Goal: Task Accomplishment & Management: Complete application form

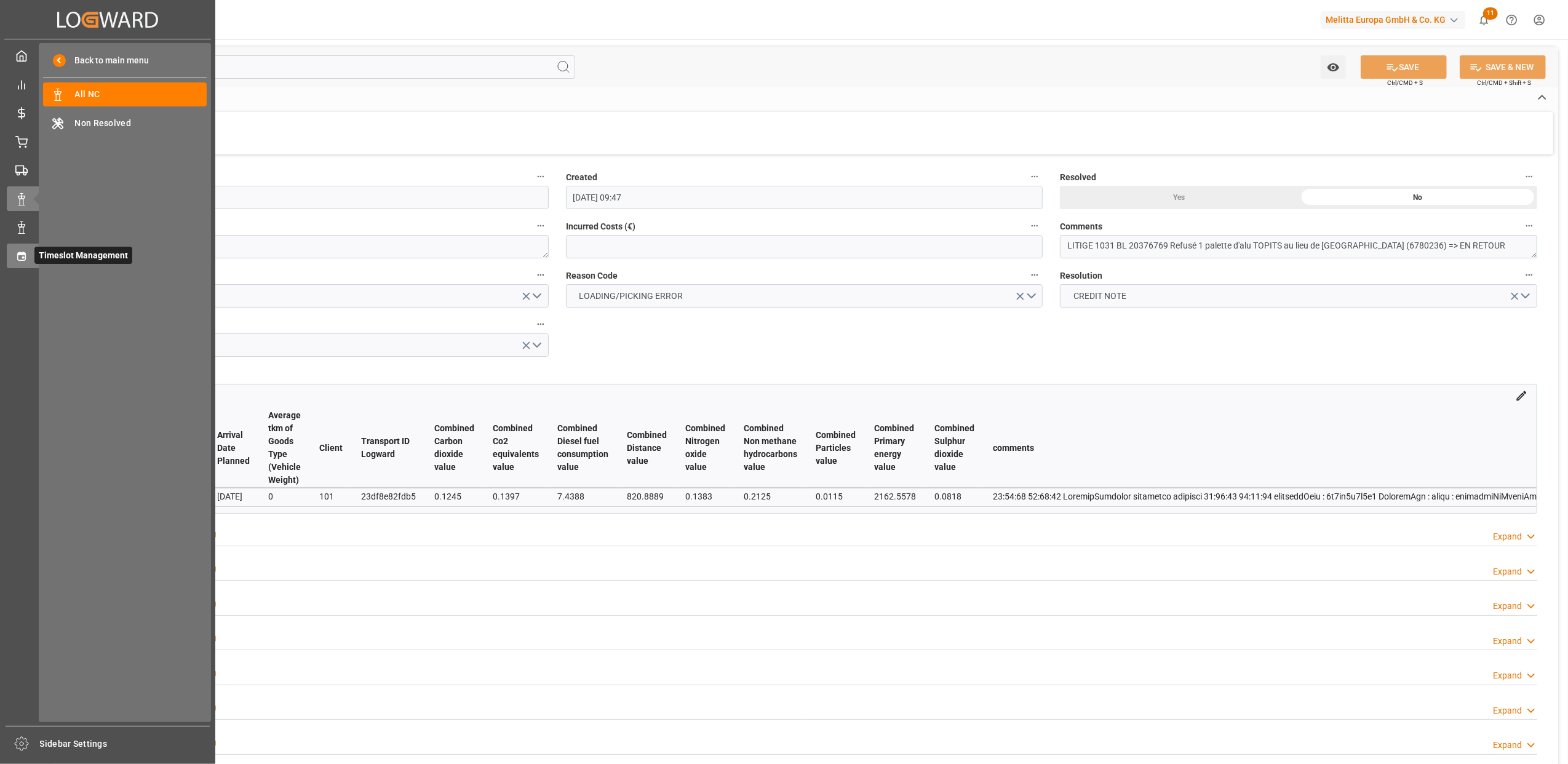
click at [18, 254] on icon at bounding box center [20, 256] width 8 height 9
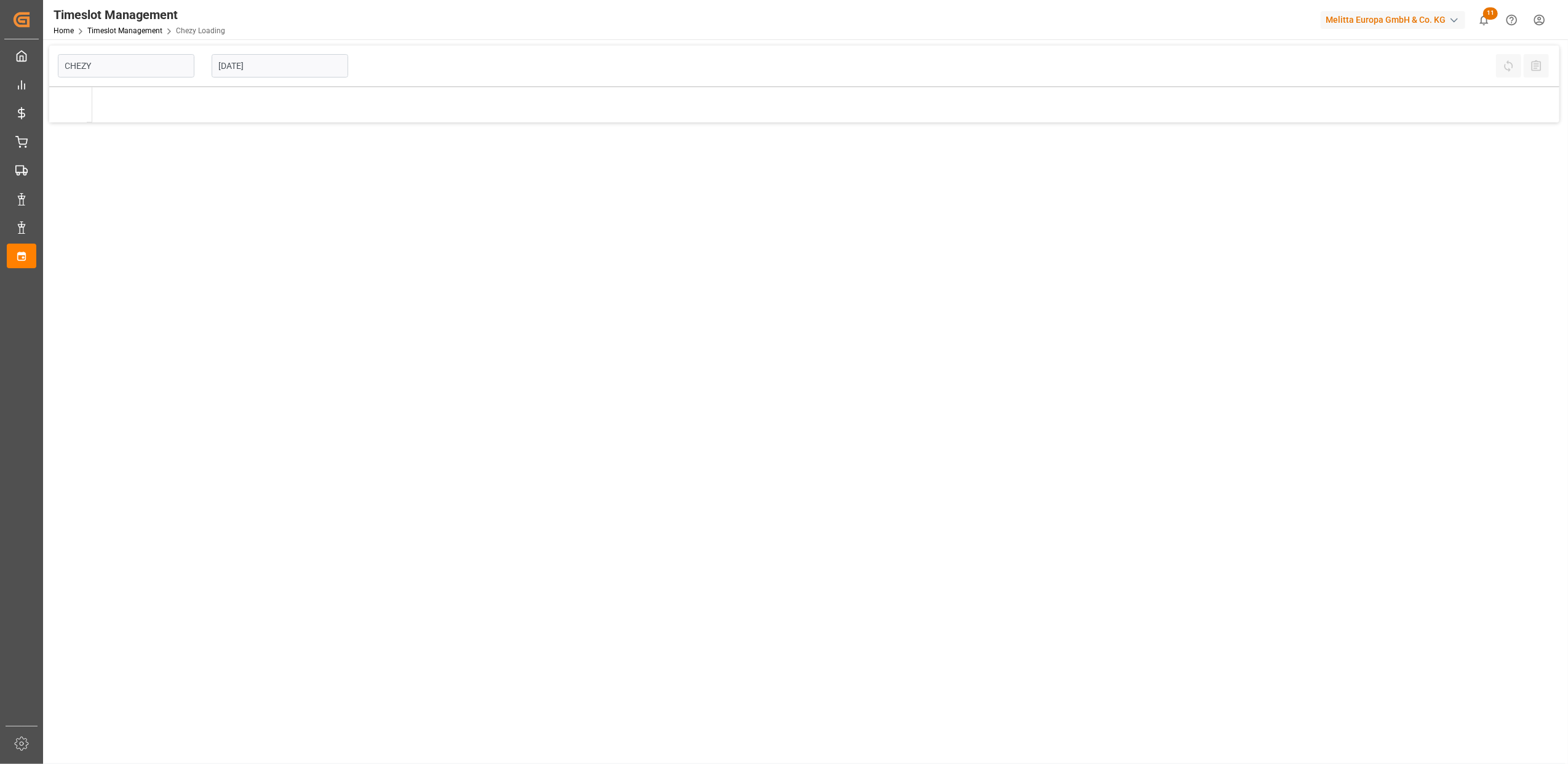
type input "Chezy Loading"
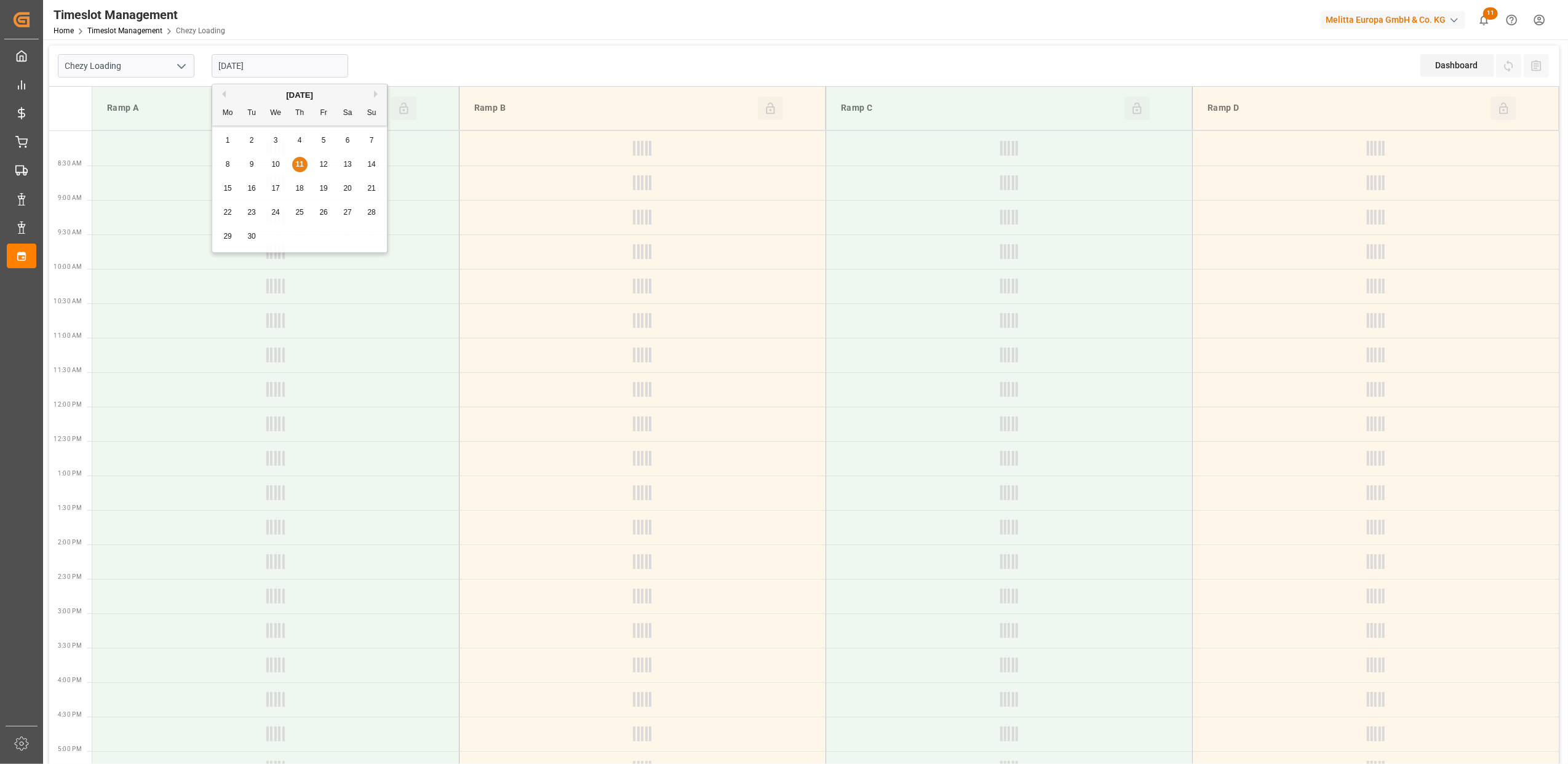
click at [295, 65] on input "[DATE]" at bounding box center [280, 65] width 137 height 23
click at [276, 164] on span "10" at bounding box center [275, 164] width 8 height 9
type input "[DATE]"
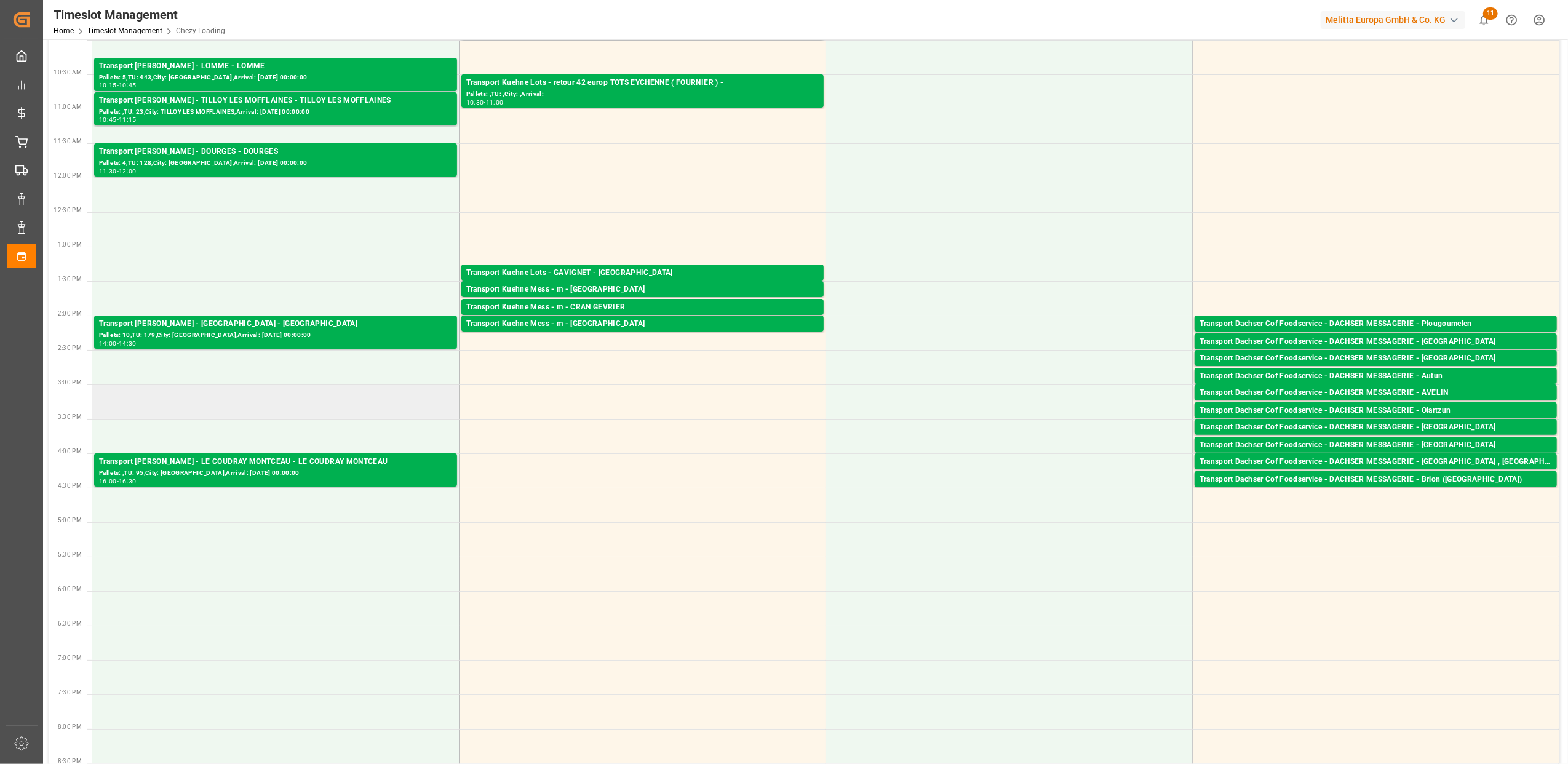
scroll to position [246, 0]
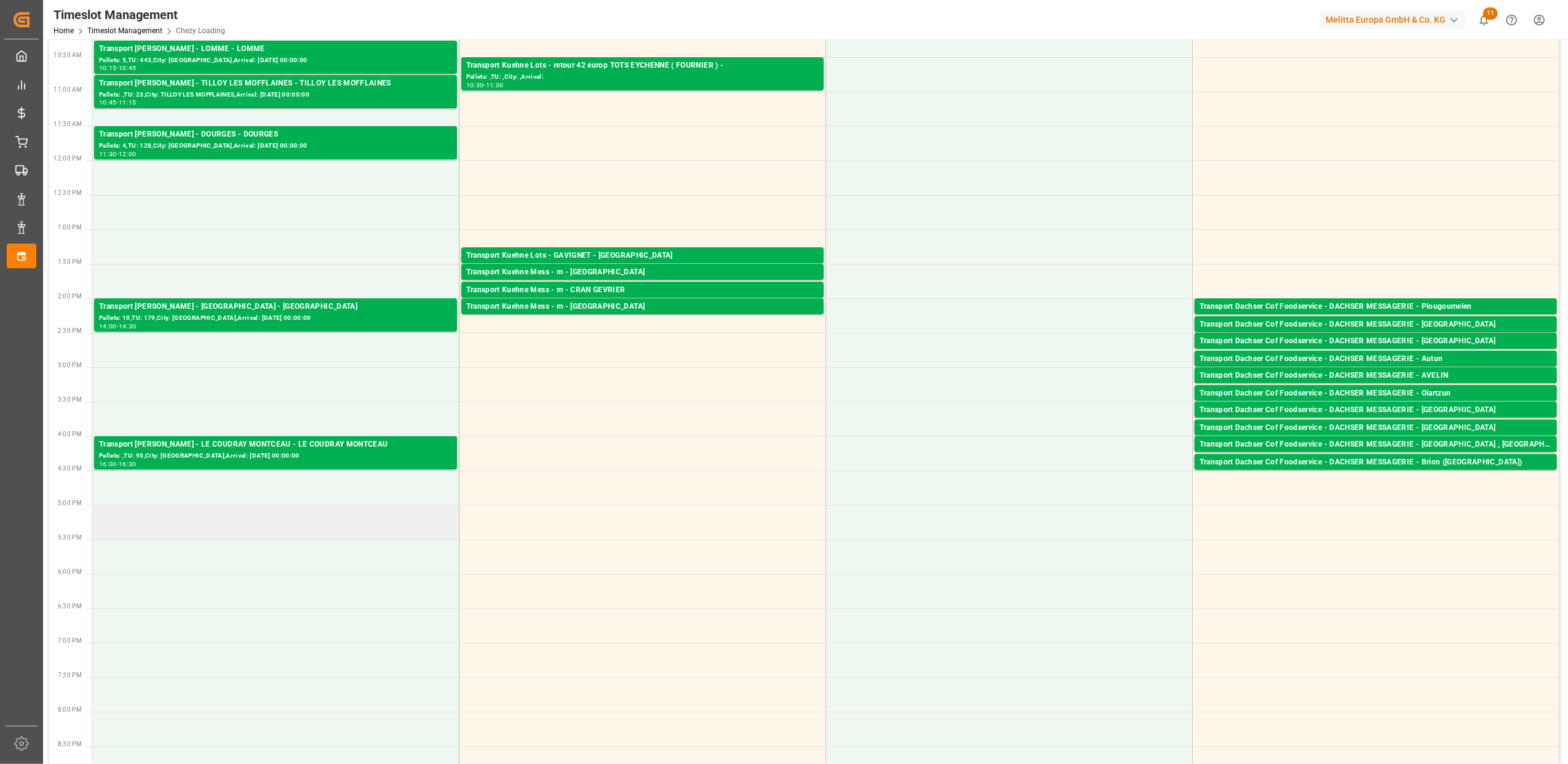
click at [276, 522] on td at bounding box center [275, 522] width 366 height 34
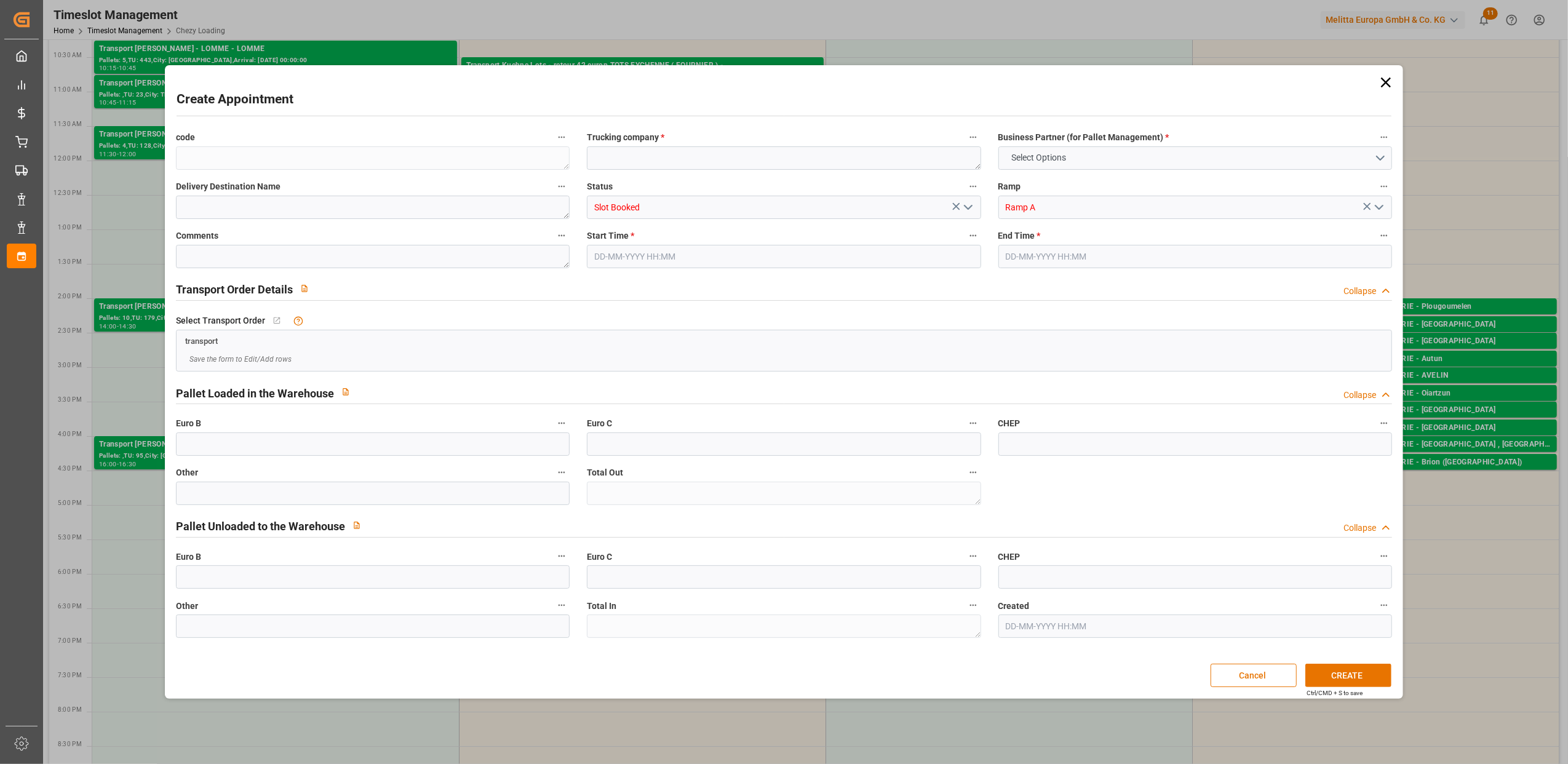
type input "0"
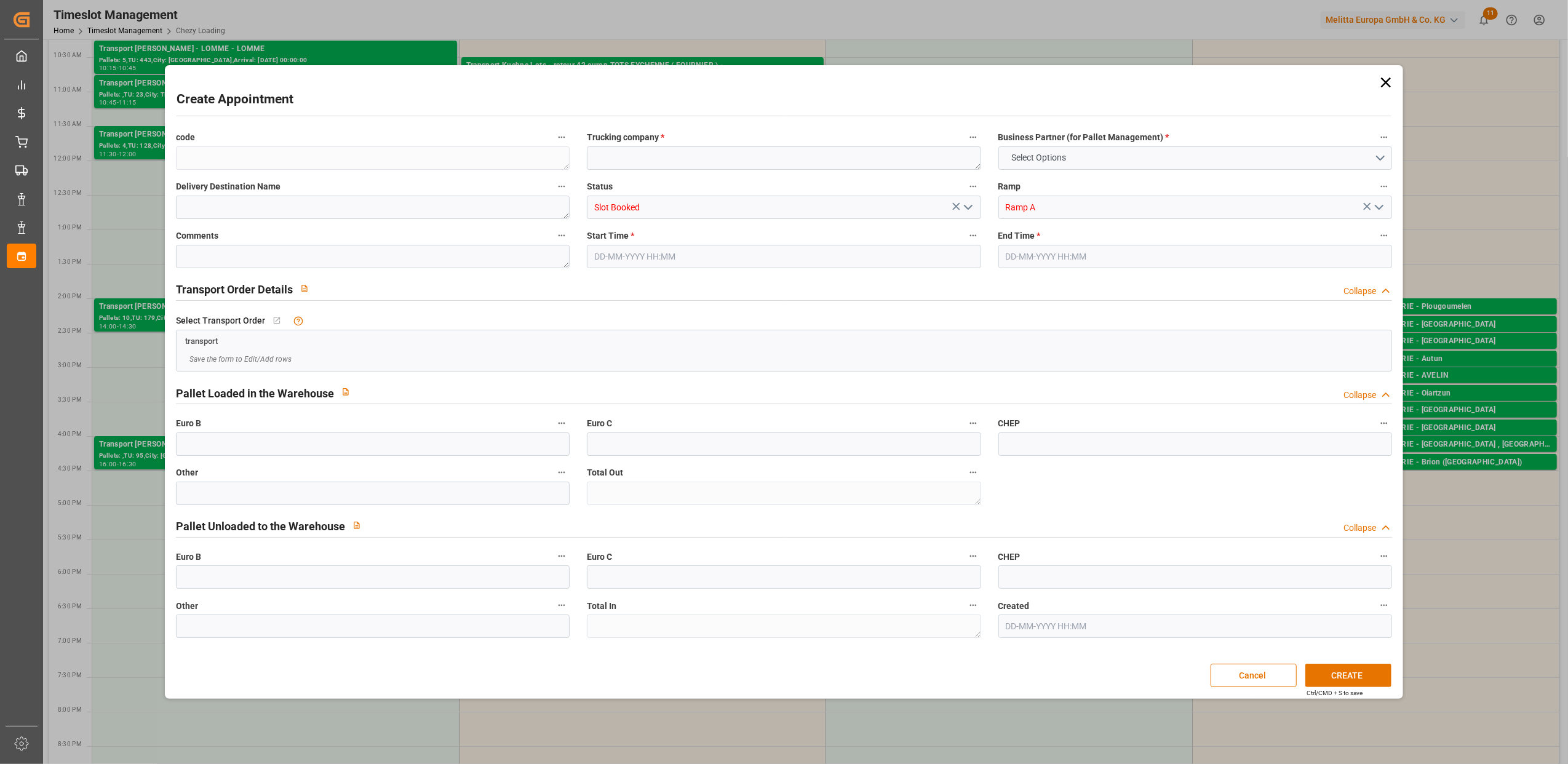
type input "0"
type input "10-09-2025 17:00"
type input "10-09-2025 17:30"
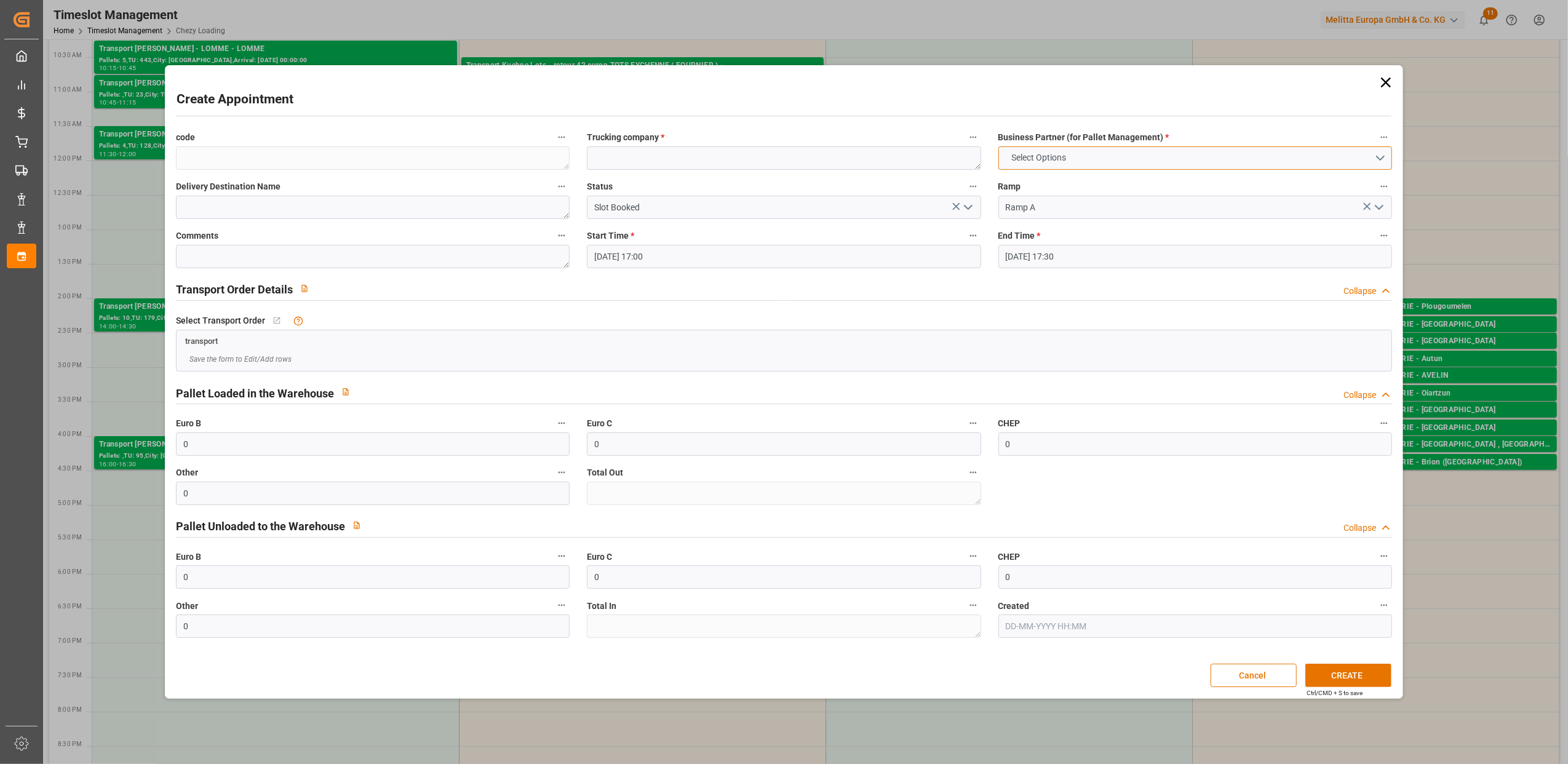
click at [1386, 150] on button "Select Options" at bounding box center [1194, 157] width 393 height 23
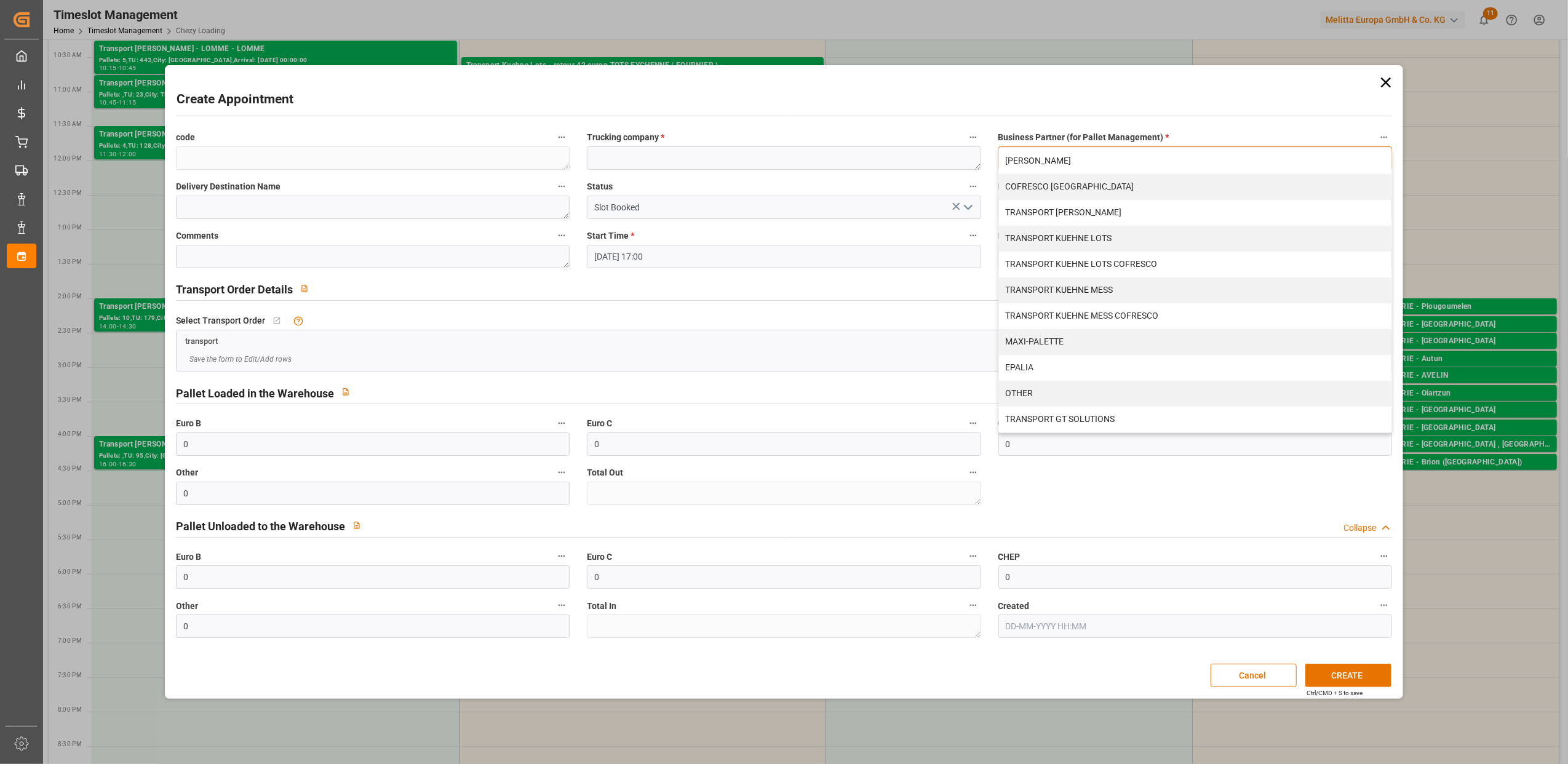
click at [1145, 207] on div "TRANSPORT DELISLE" at bounding box center [1195, 213] width 393 height 26
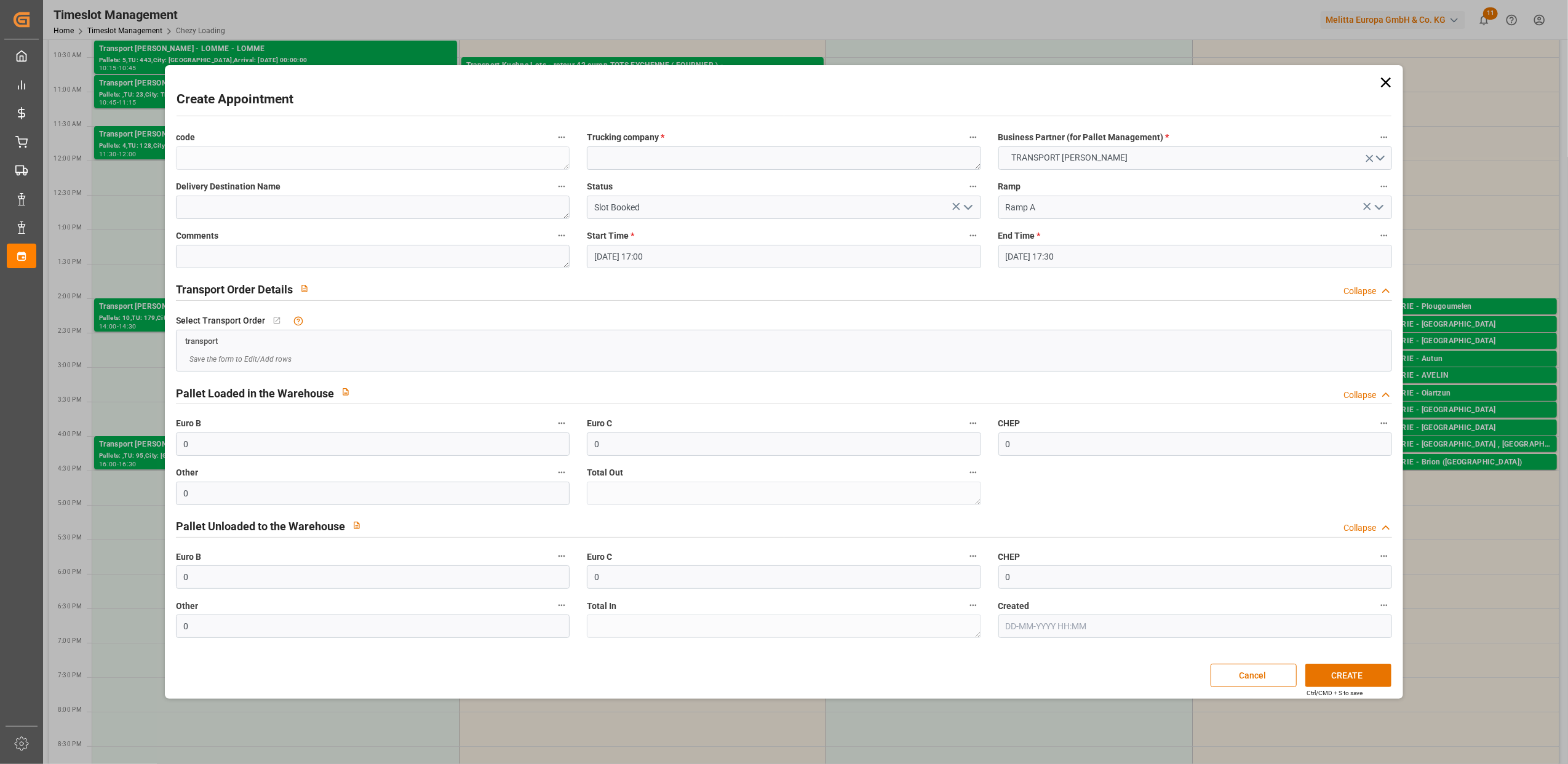
click at [965, 209] on icon "open menu" at bounding box center [967, 207] width 15 height 15
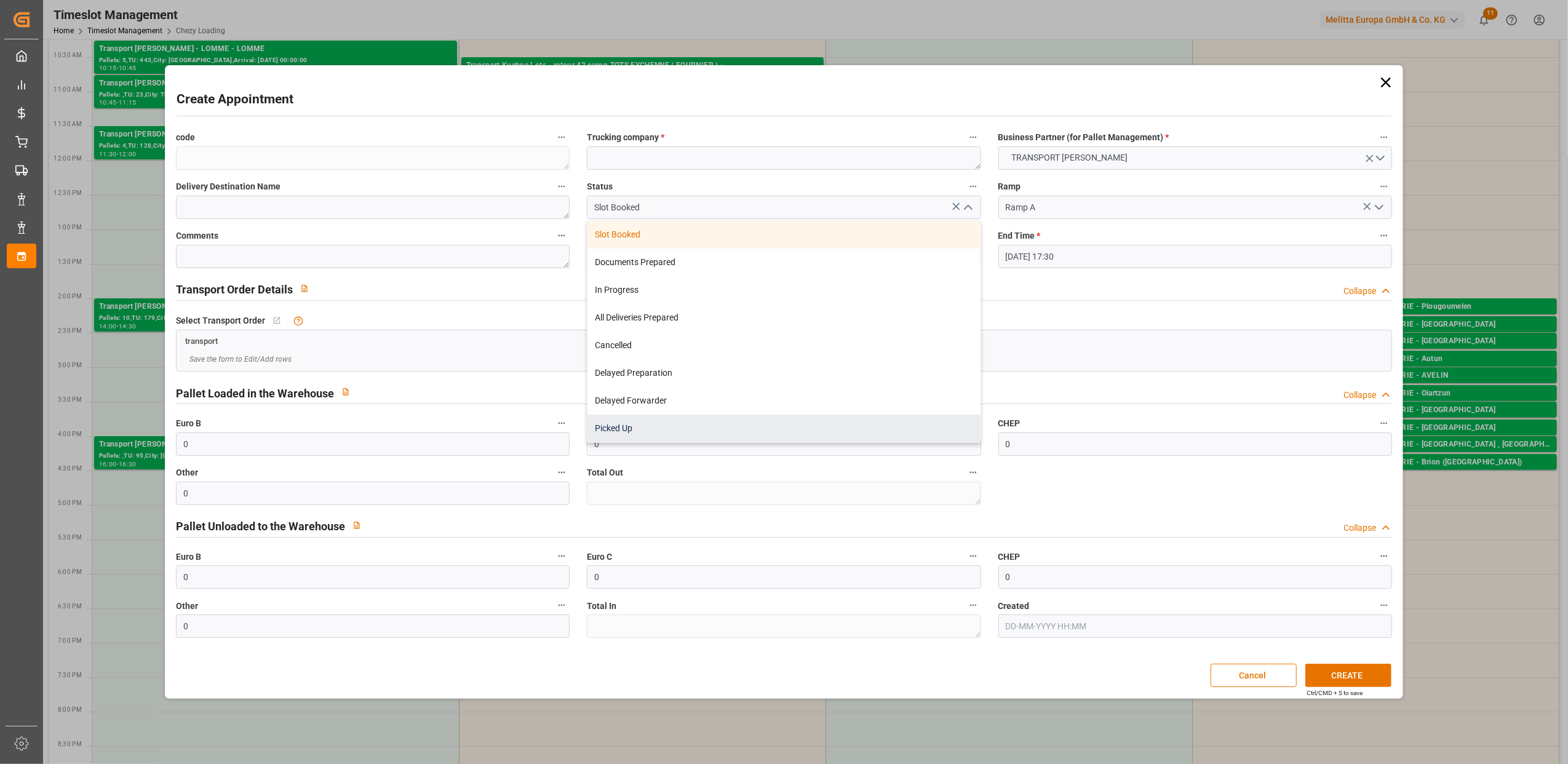
click at [664, 437] on div "Picked Up" at bounding box center [784, 429] width 393 height 27
type input "Picked Up"
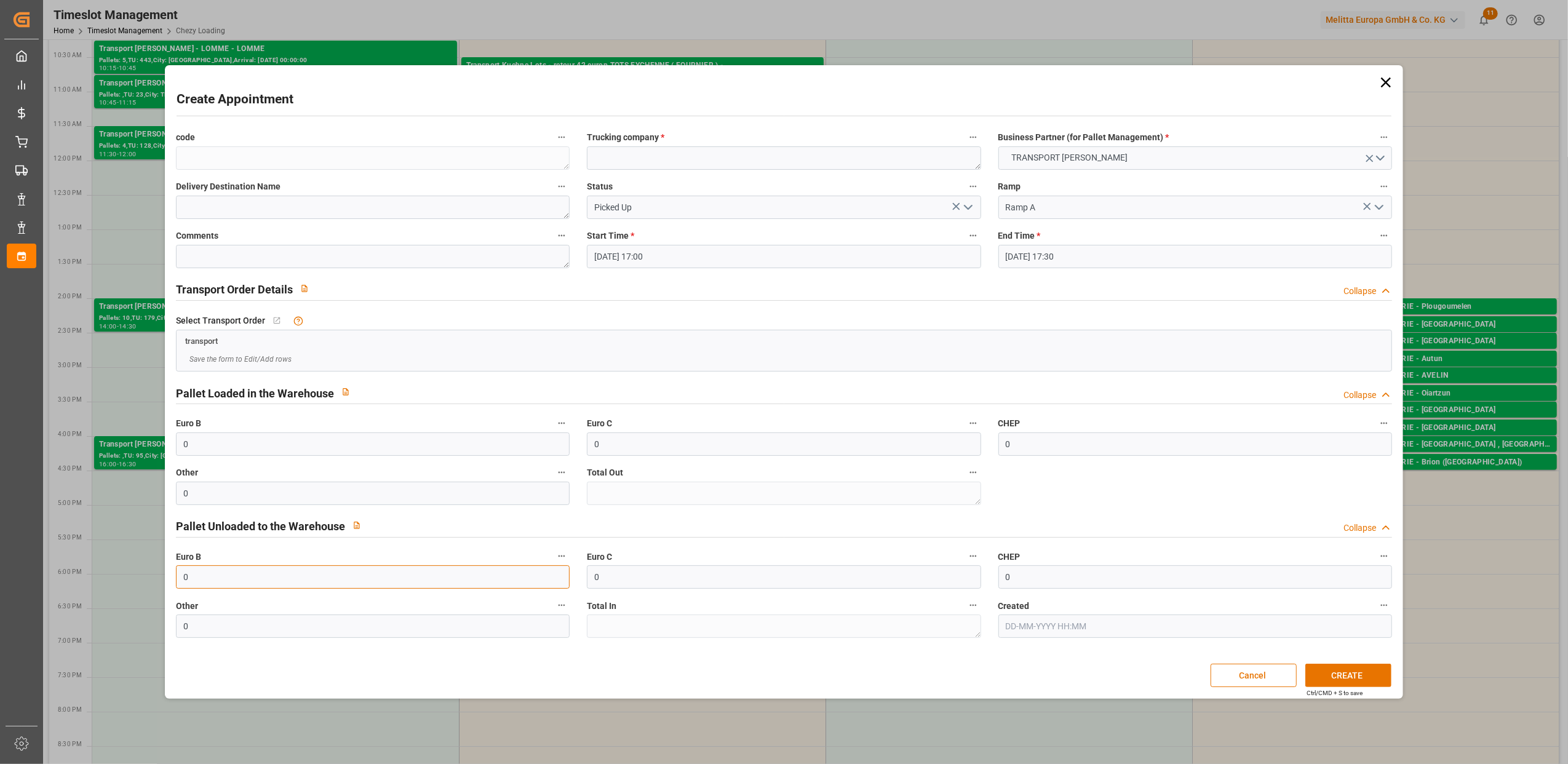
drag, startPoint x: 188, startPoint y: 579, endPoint x: 143, endPoint y: 577, distance: 45.0
click at [143, 584] on div "Create Appointment code Trucking company * Business Partner (for Pallet Managem…" at bounding box center [784, 382] width 1568 height 764
type input "1"
click at [893, 155] on textarea at bounding box center [783, 157] width 393 height 23
type textarea "RETOUR MARCHANDISE"
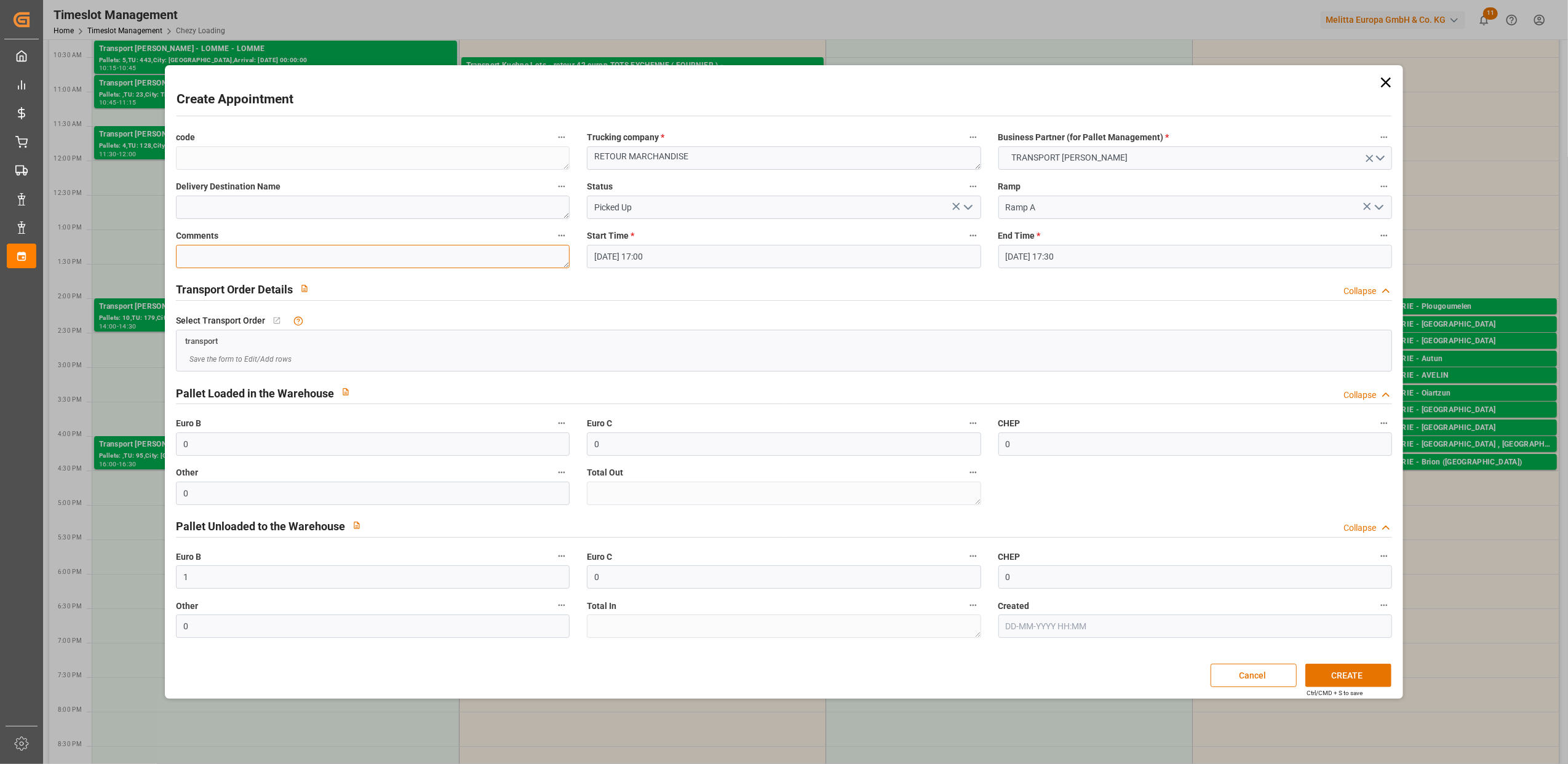
click at [270, 259] on textarea at bounding box center [372, 256] width 393 height 23
type textarea "LETTRE DE VOITURE N° 467795"
click at [1341, 677] on button "CREATE" at bounding box center [1348, 674] width 86 height 23
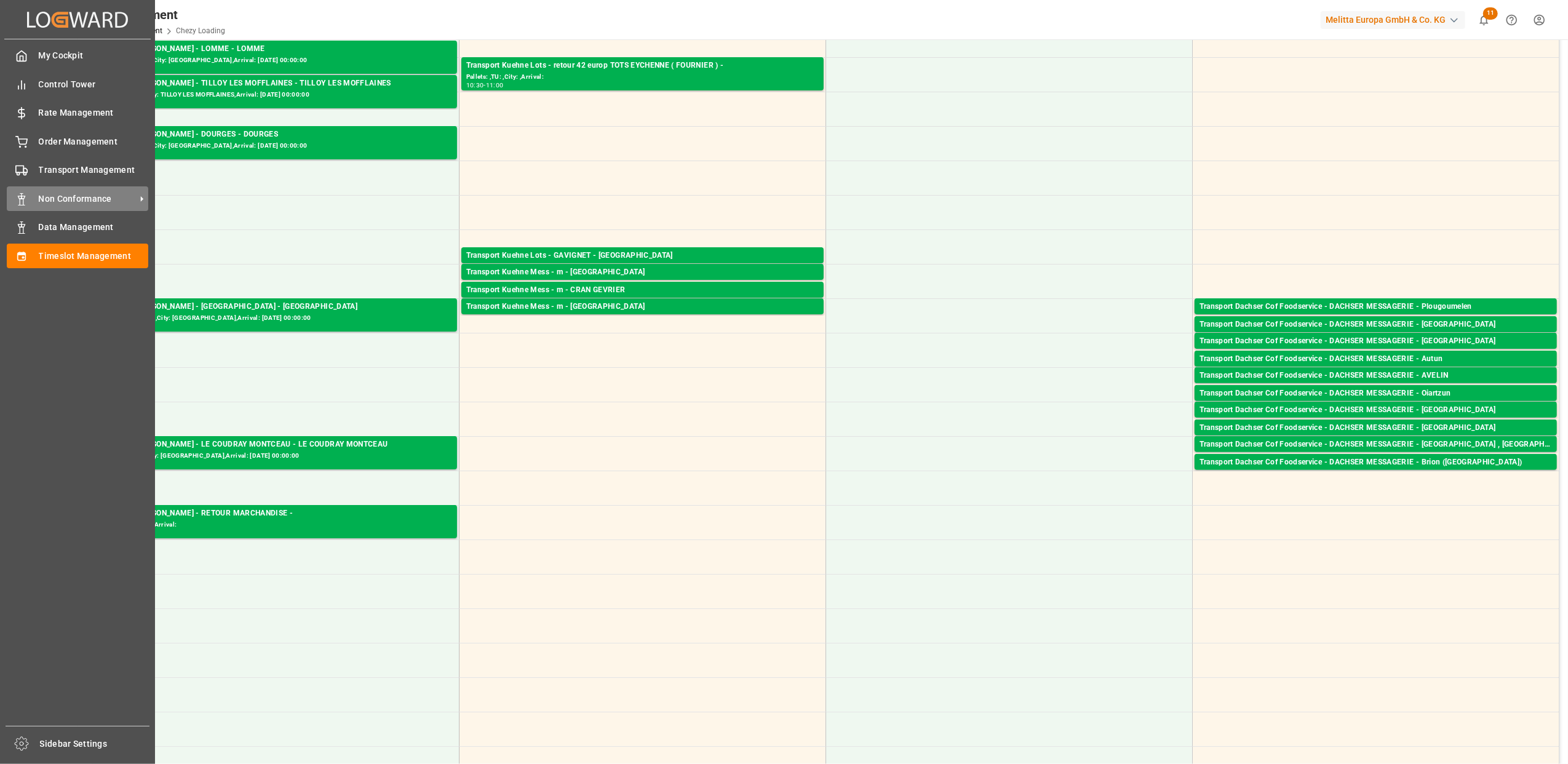
click at [91, 197] on span "Non Conformance" at bounding box center [87, 199] width 97 height 13
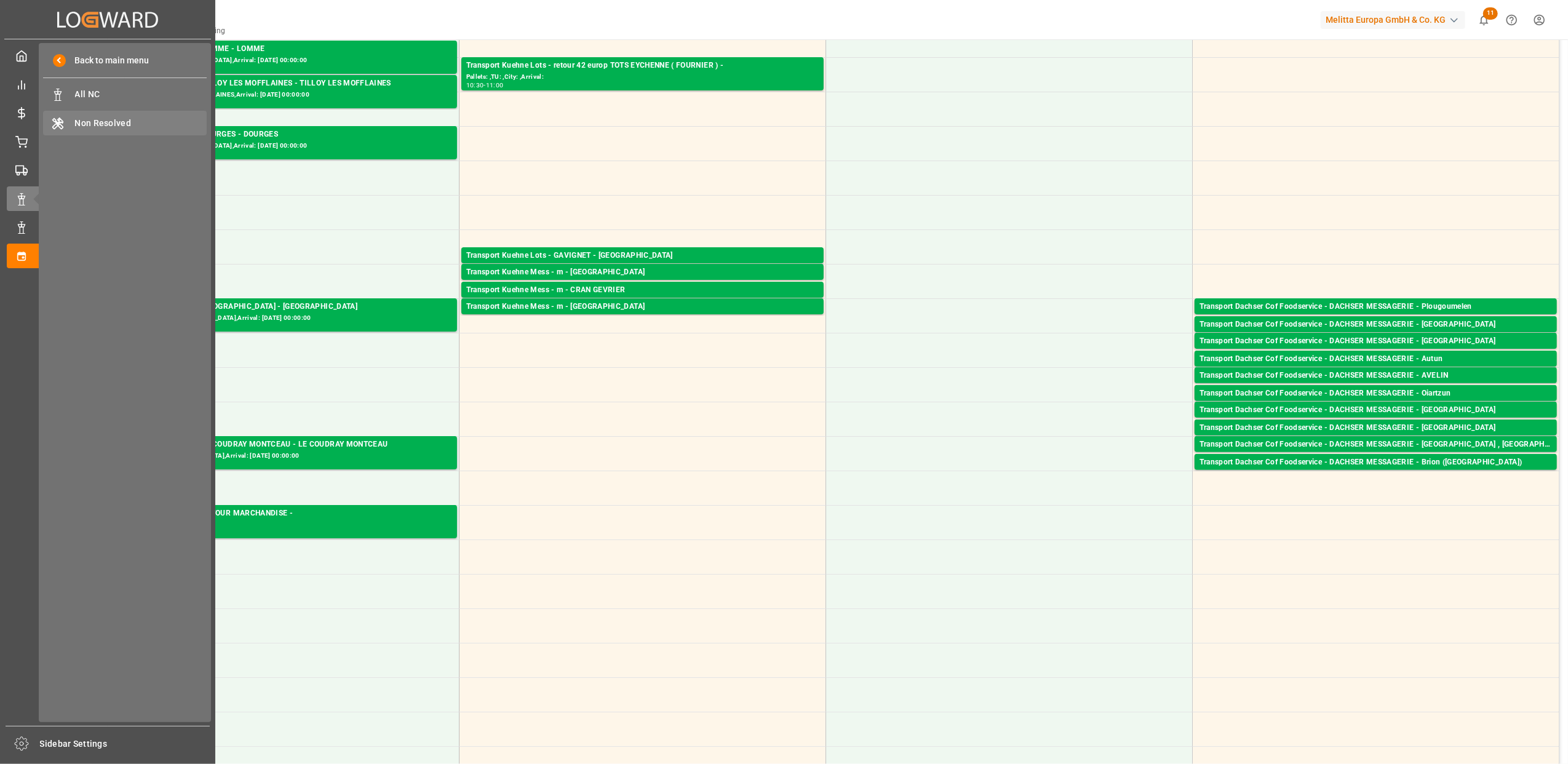
click at [94, 123] on span "Non Resolved" at bounding box center [141, 123] width 132 height 13
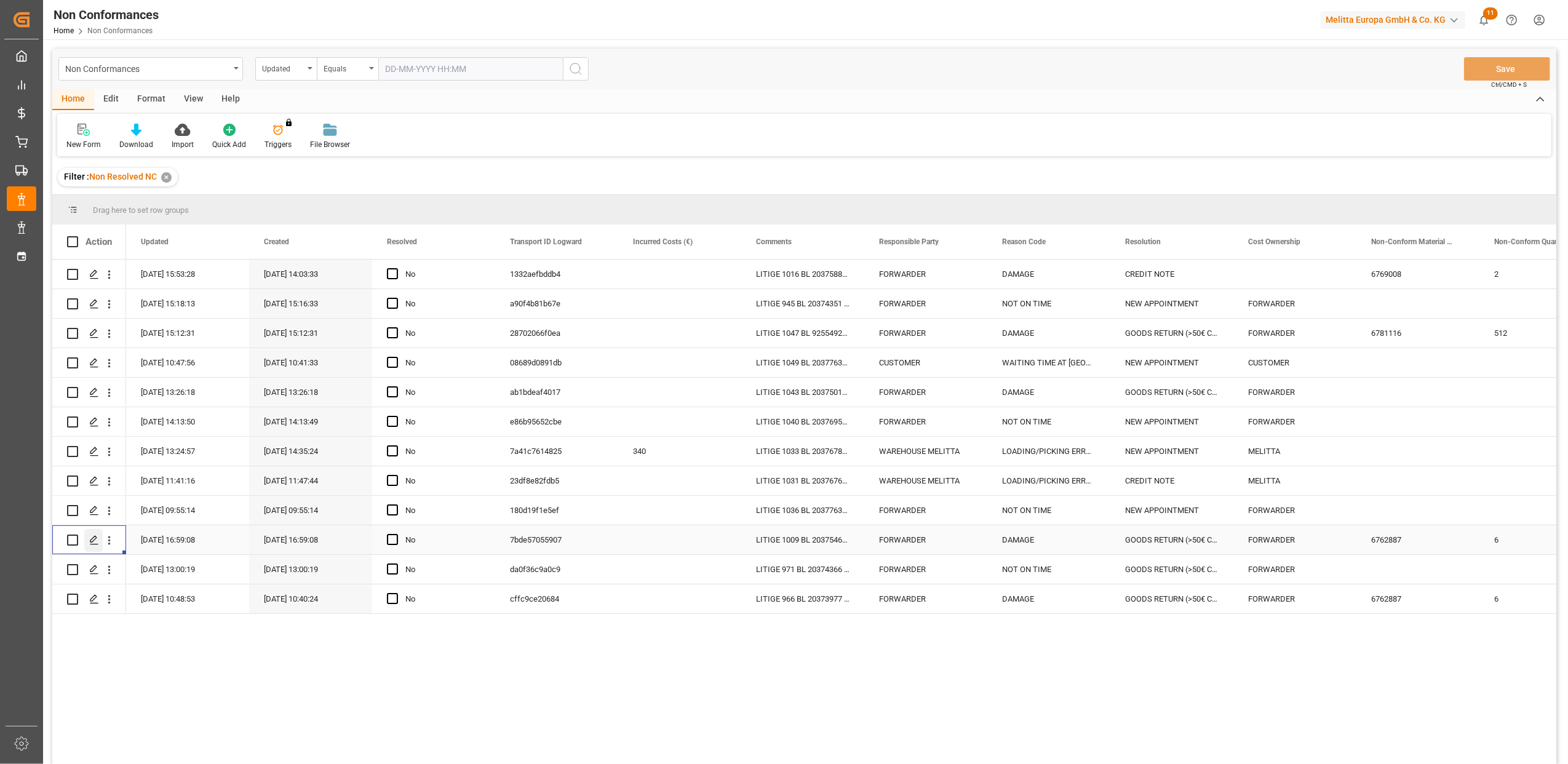
click at [98, 541] on icon "Press SPACE to select this row." at bounding box center [94, 540] width 10 height 10
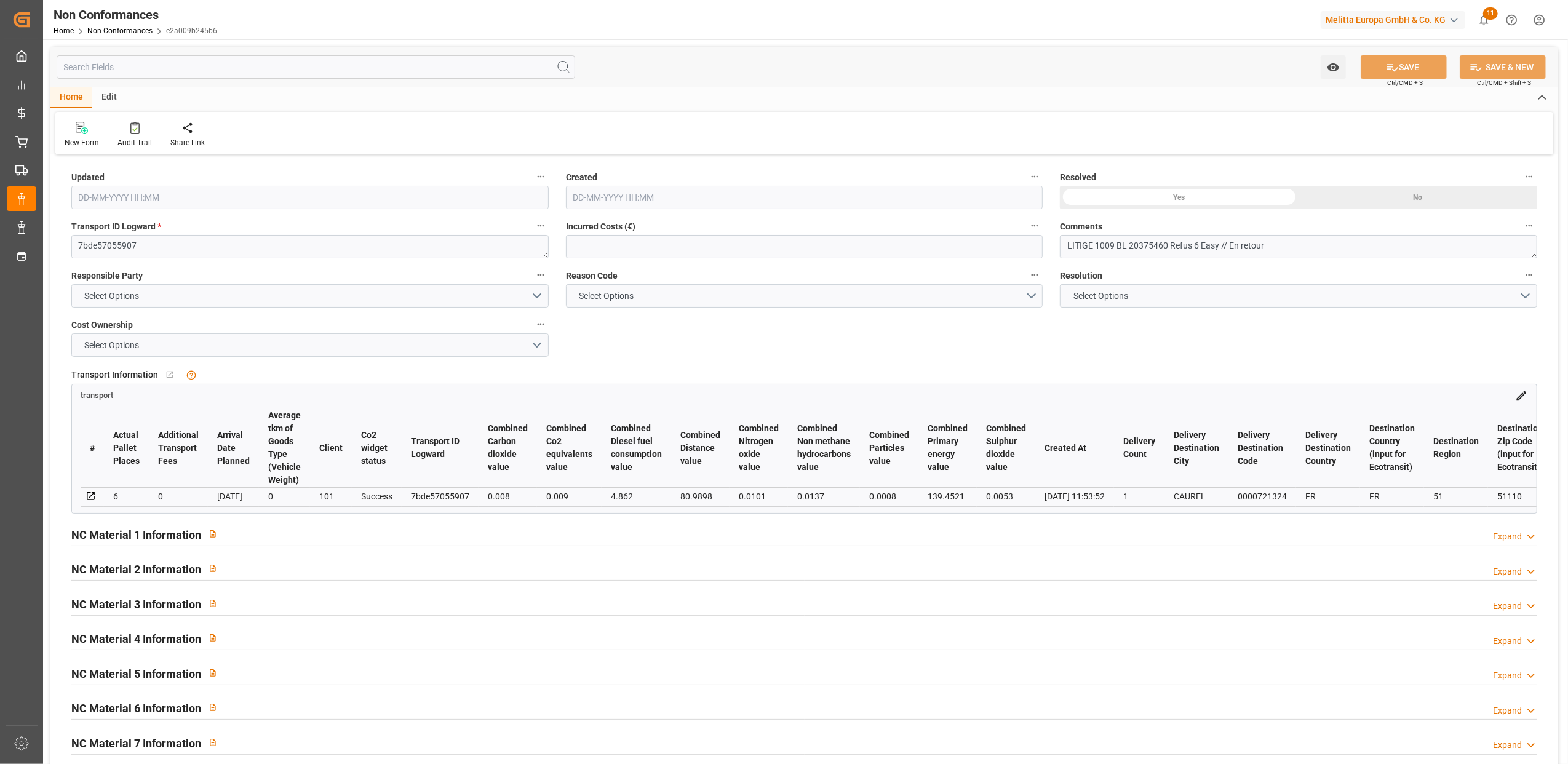
type input "6"
type input "14-08-2025 14:59"
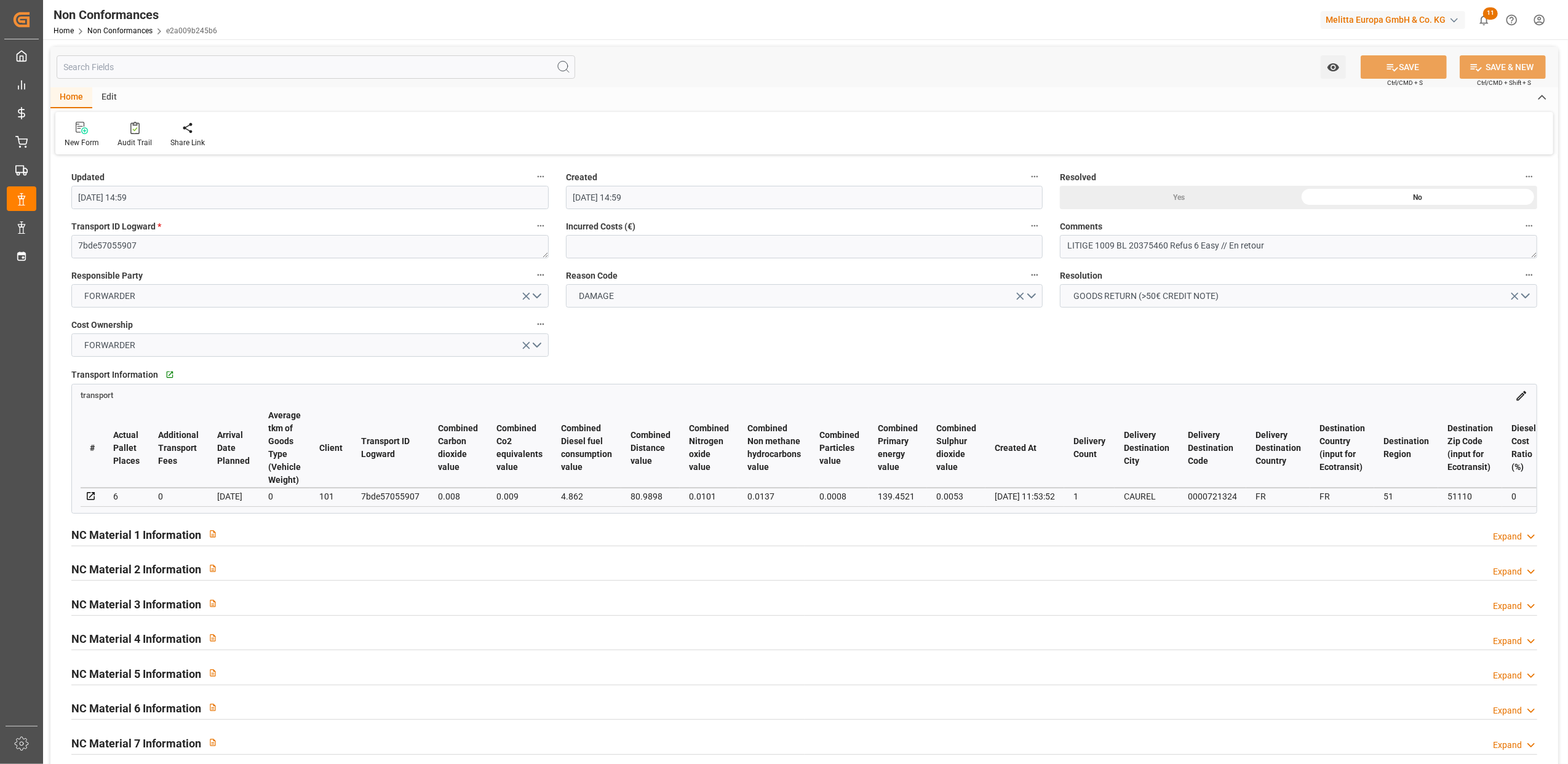
click at [1513, 541] on div "Expand" at bounding box center [1507, 536] width 29 height 13
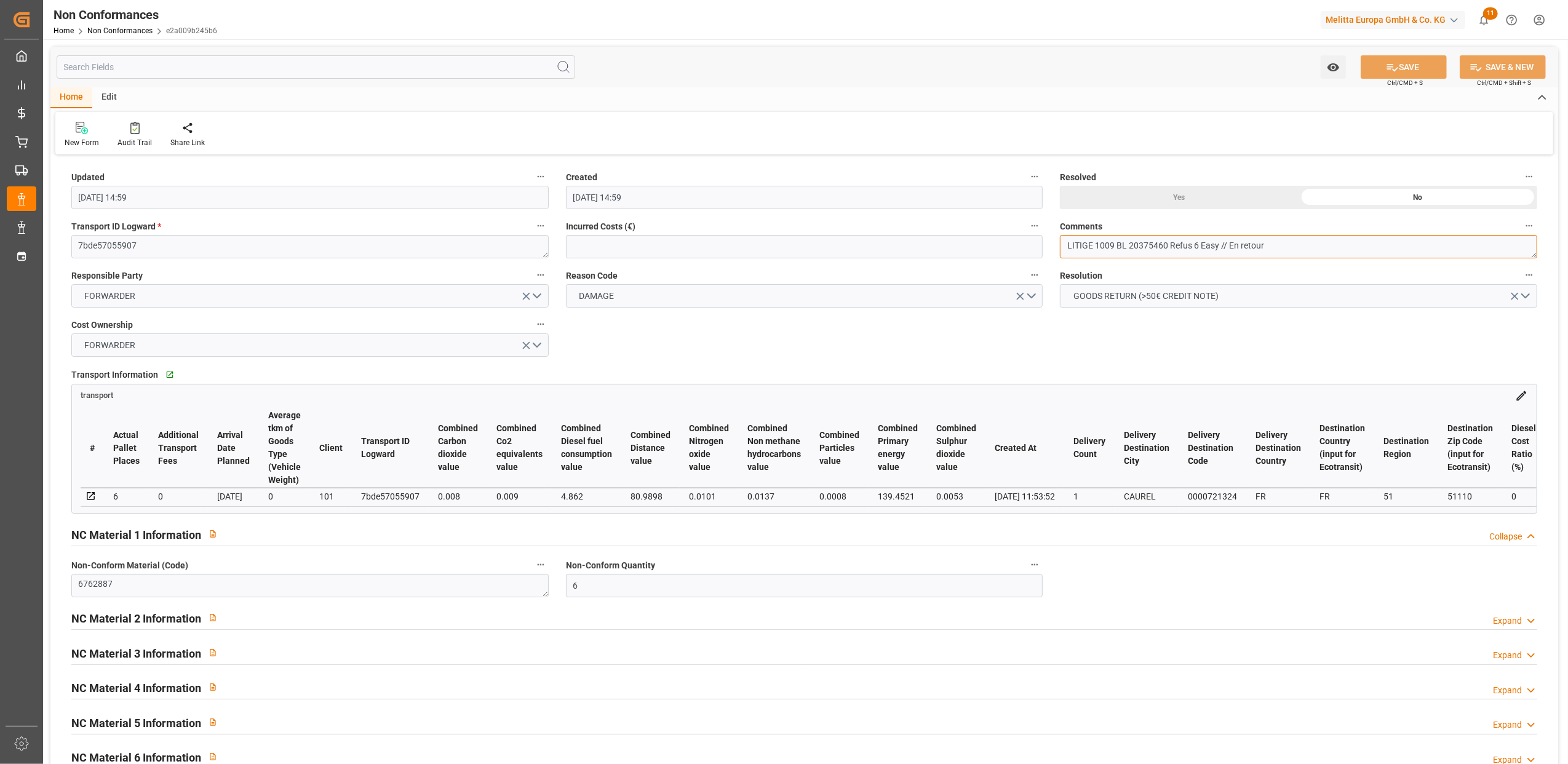
drag, startPoint x: 1280, startPoint y: 244, endPoint x: 1231, endPoint y: 249, distance: 49.3
click at [1231, 249] on textarea "LITIGE 1009 BL 20375460 Refus 6 Easy // En retour" at bounding box center [1297, 246] width 477 height 23
type textarea "LITIGE 1009 BL 20375460 Refus 6 Easy // BE 676 Emballage changé et remis en sto…"
click at [1196, 190] on div "Yes" at bounding box center [1179, 197] width 239 height 23
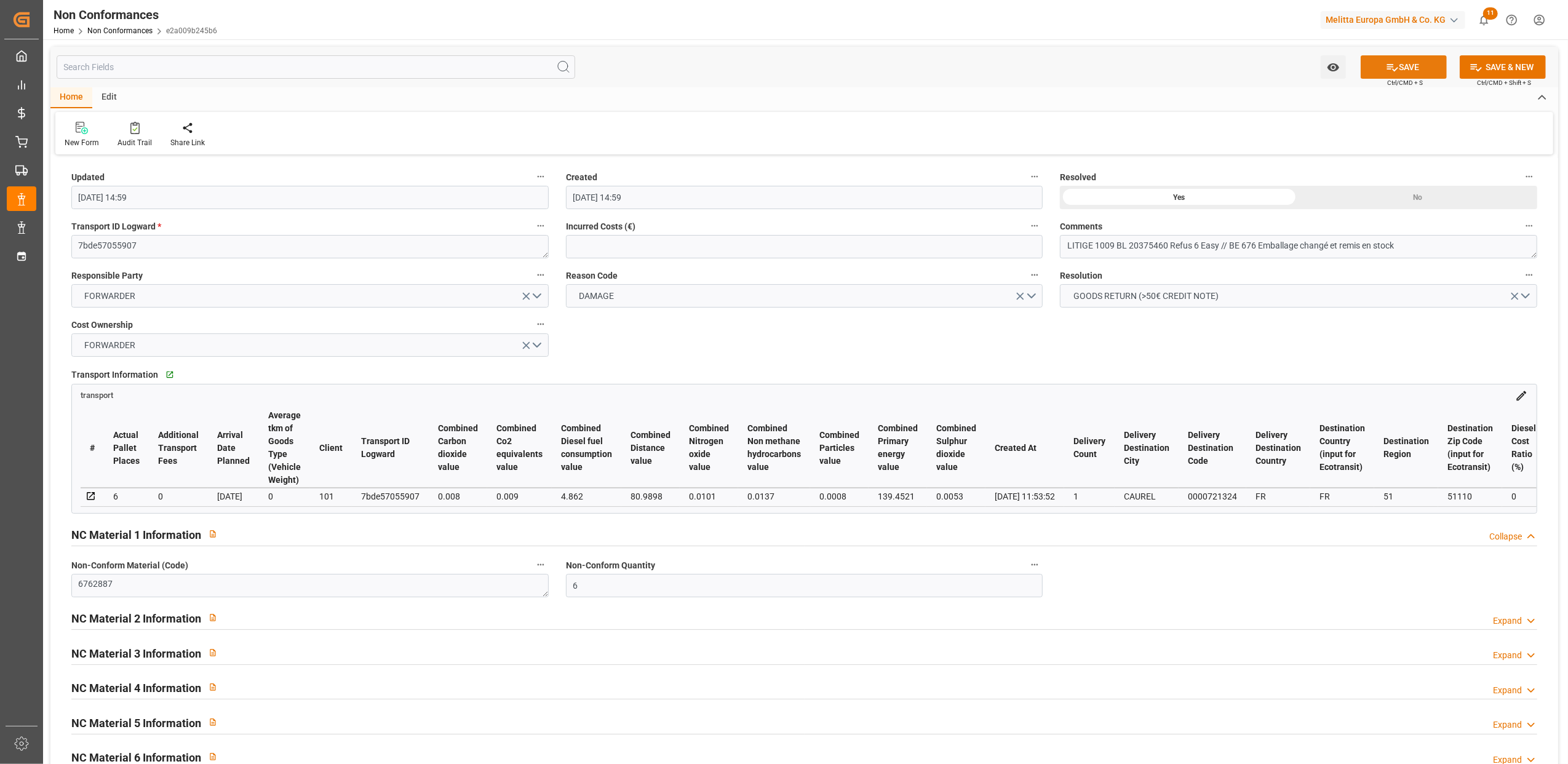
click at [1417, 70] on button "SAVE" at bounding box center [1403, 67] width 86 height 23
type input "11-09-2025 15:08"
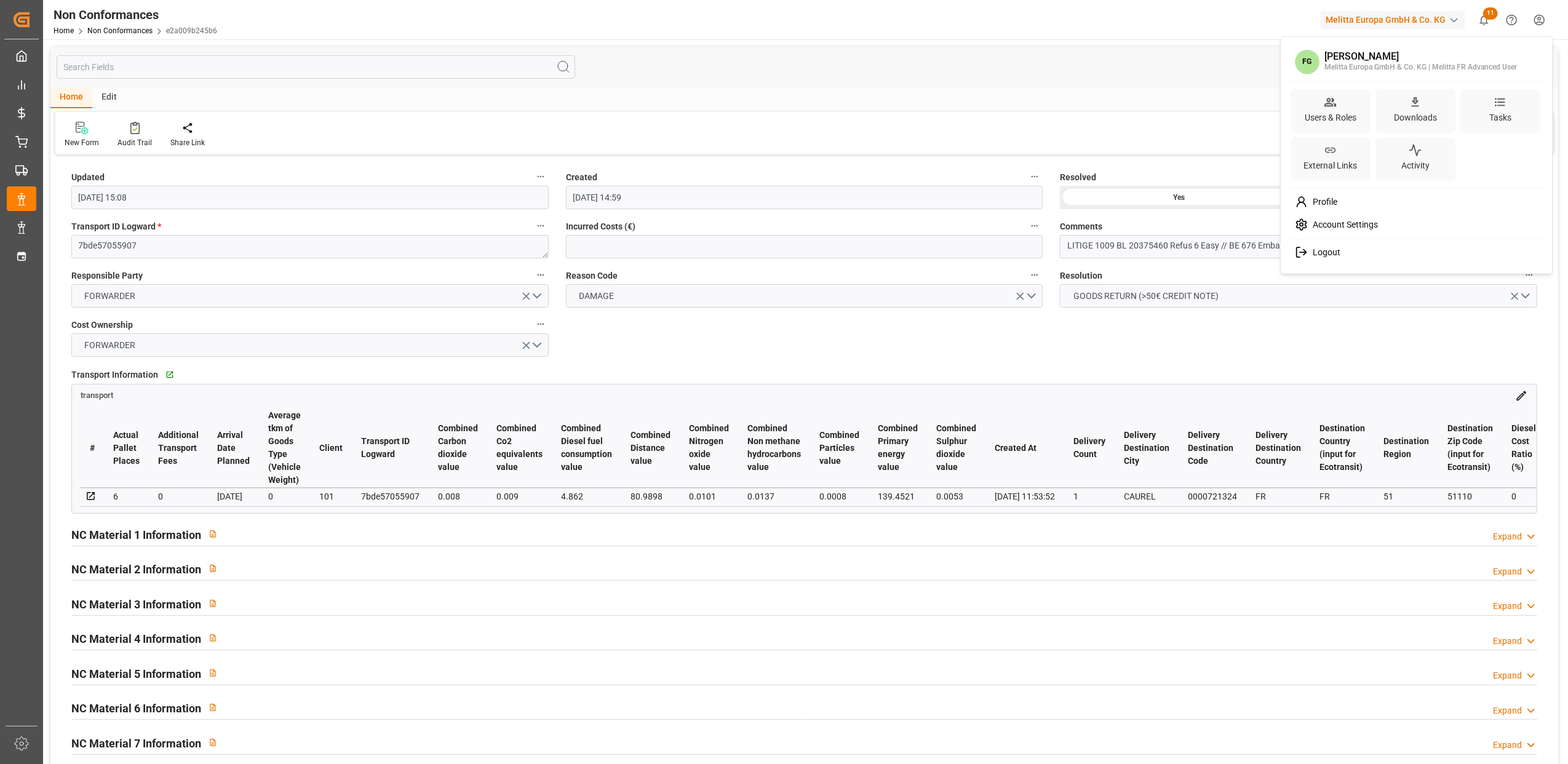
click at [1540, 14] on html "Created by potrace 1.15, written by Peter Selinger 2001-2017 Created by potrace…" at bounding box center [784, 382] width 1568 height 764
click at [1314, 249] on span "Logout" at bounding box center [1324, 253] width 32 height 11
